Goal: Check status

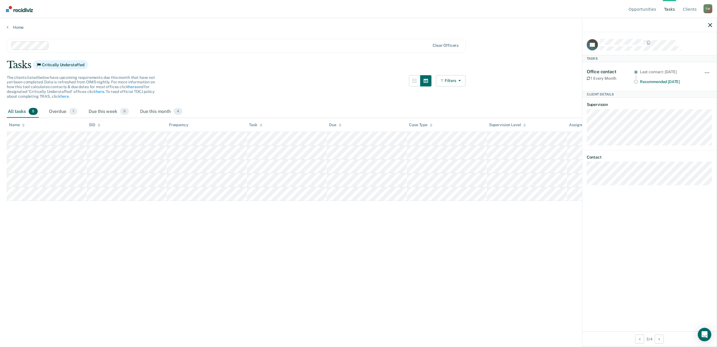
click at [442, 260] on main "Clear officers Tasks Critically Understaffed The clients listed below have upco…" at bounding box center [358, 187] width 717 height 315
click at [711, 24] on icon "button" at bounding box center [711, 25] width 4 height 4
